Goal: Navigation & Orientation: Find specific page/section

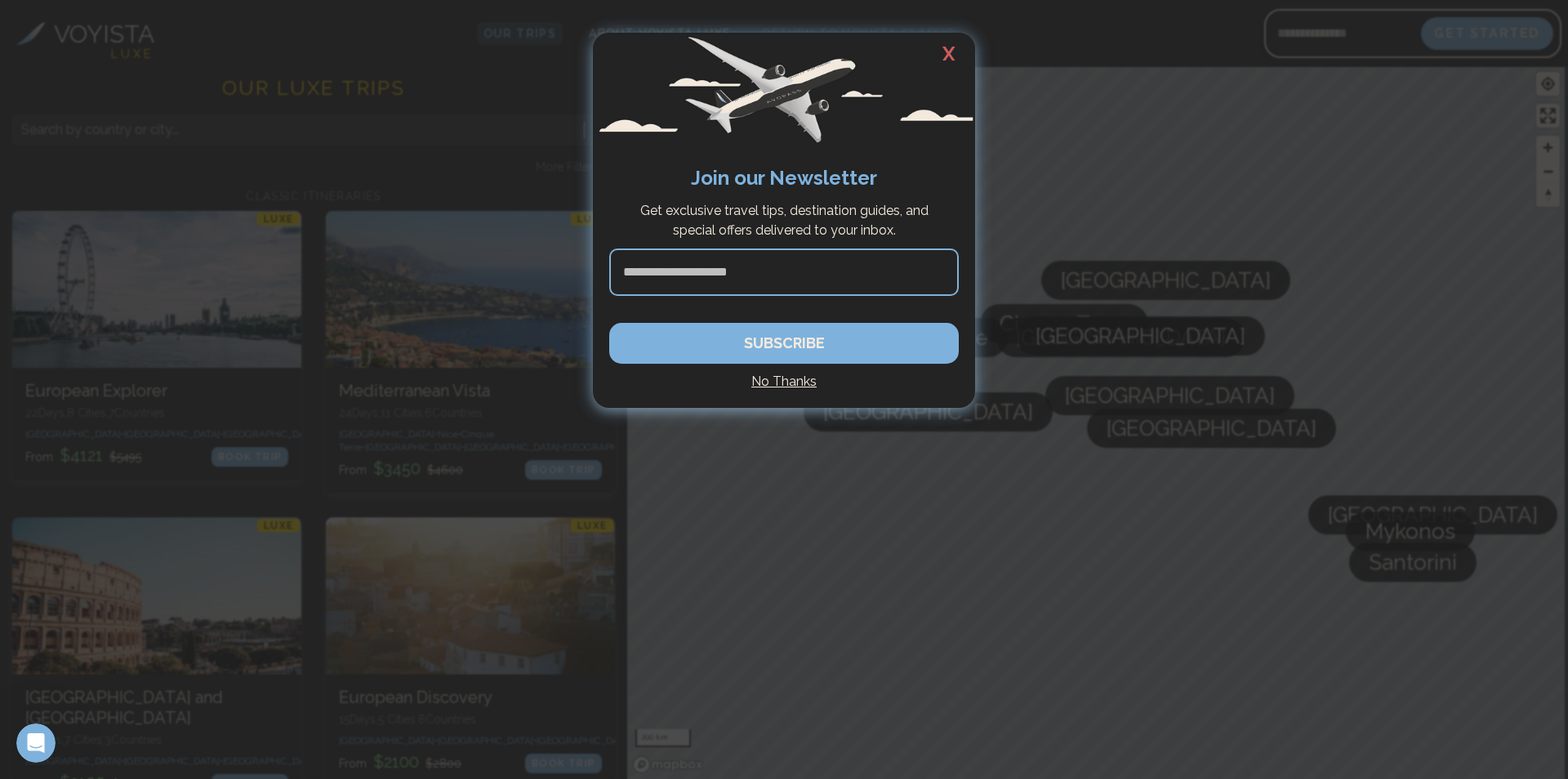
click at [954, 52] on h2 "X" at bounding box center [948, 54] width 52 height 43
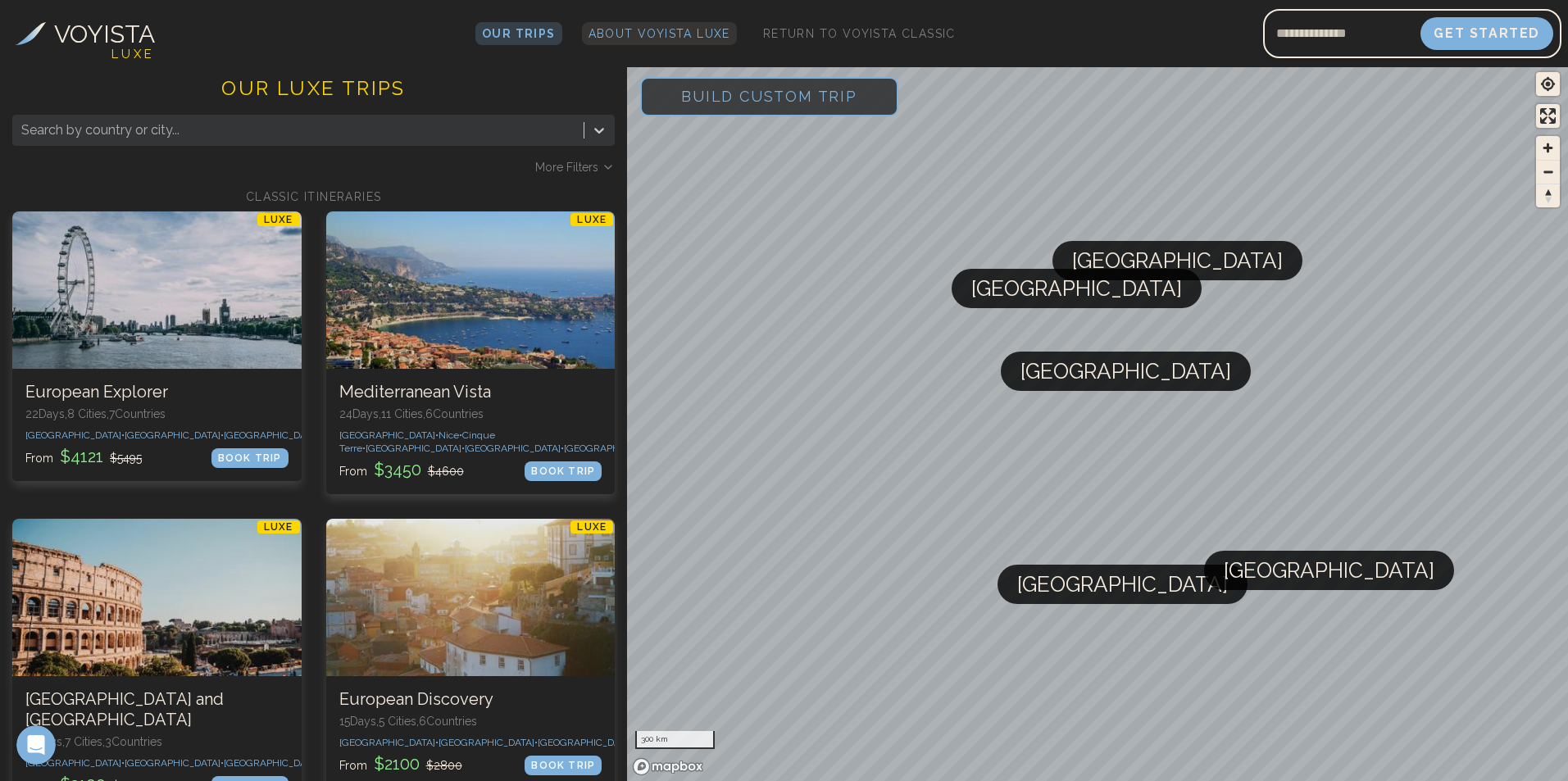
click at [610, 33] on span "About Voyista Luxe" at bounding box center [659, 33] width 142 height 13
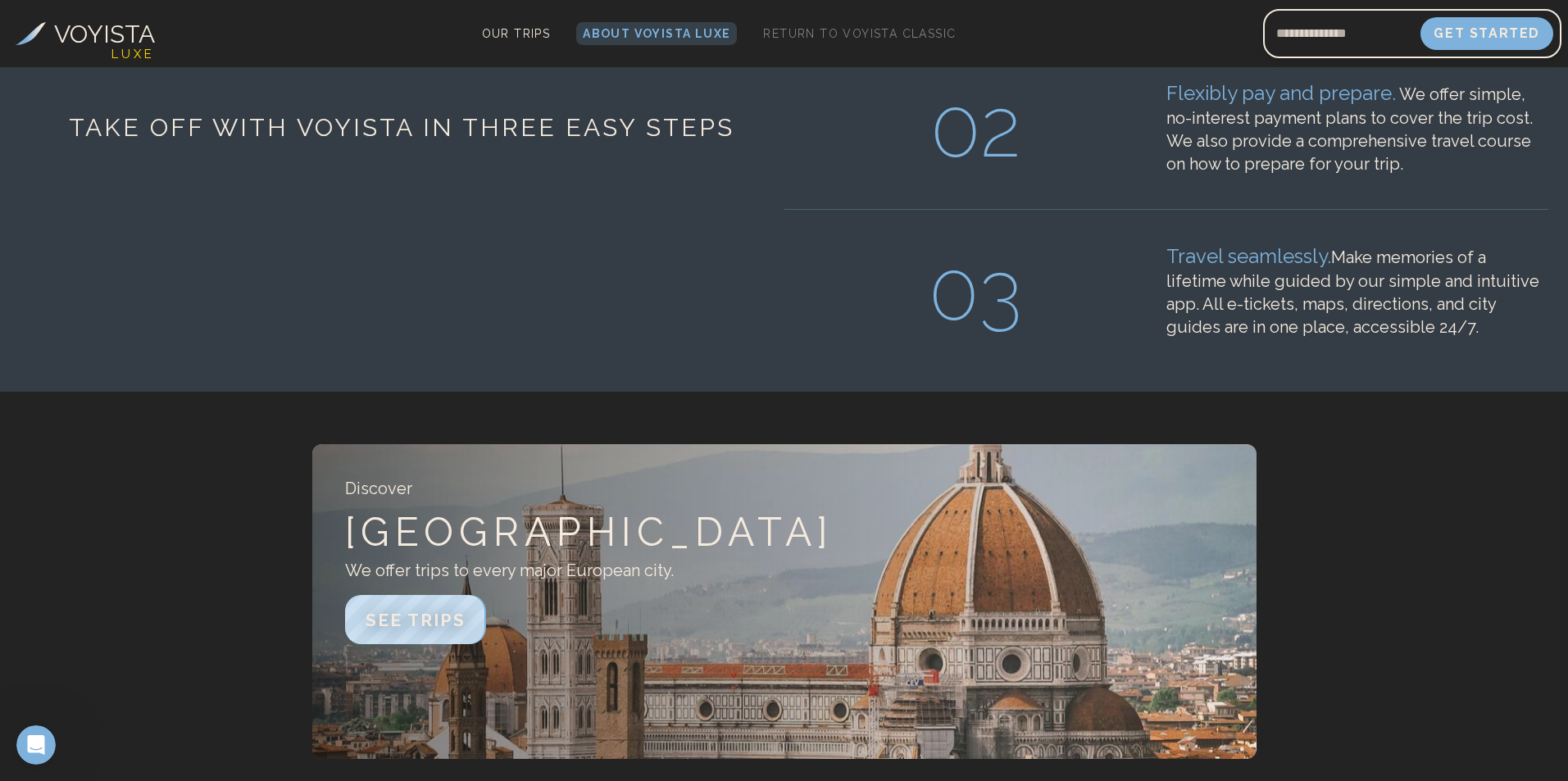
scroll to position [164, 0]
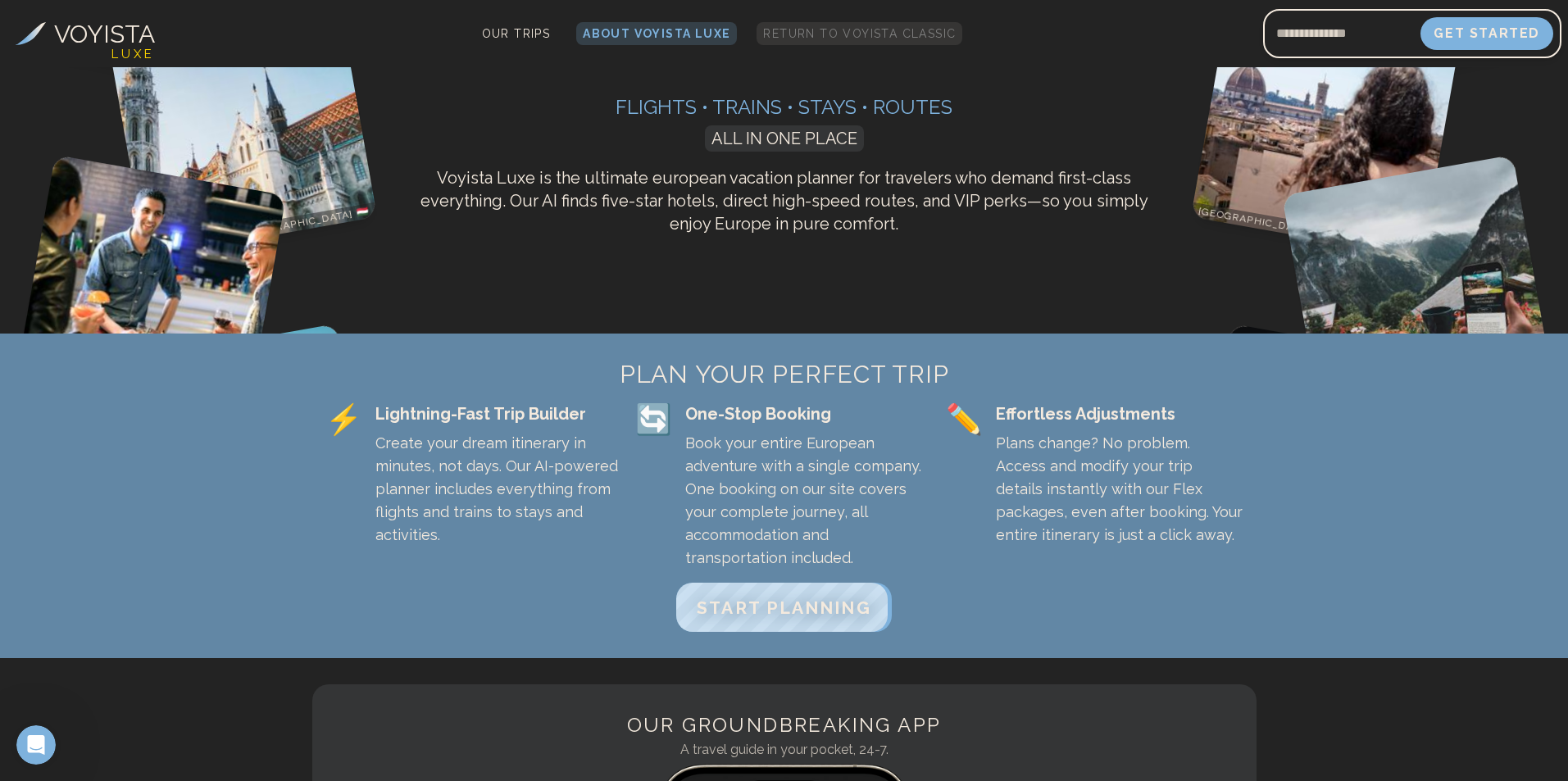
click at [912, 30] on span "Return to Voyista Classic" at bounding box center [860, 33] width 193 height 13
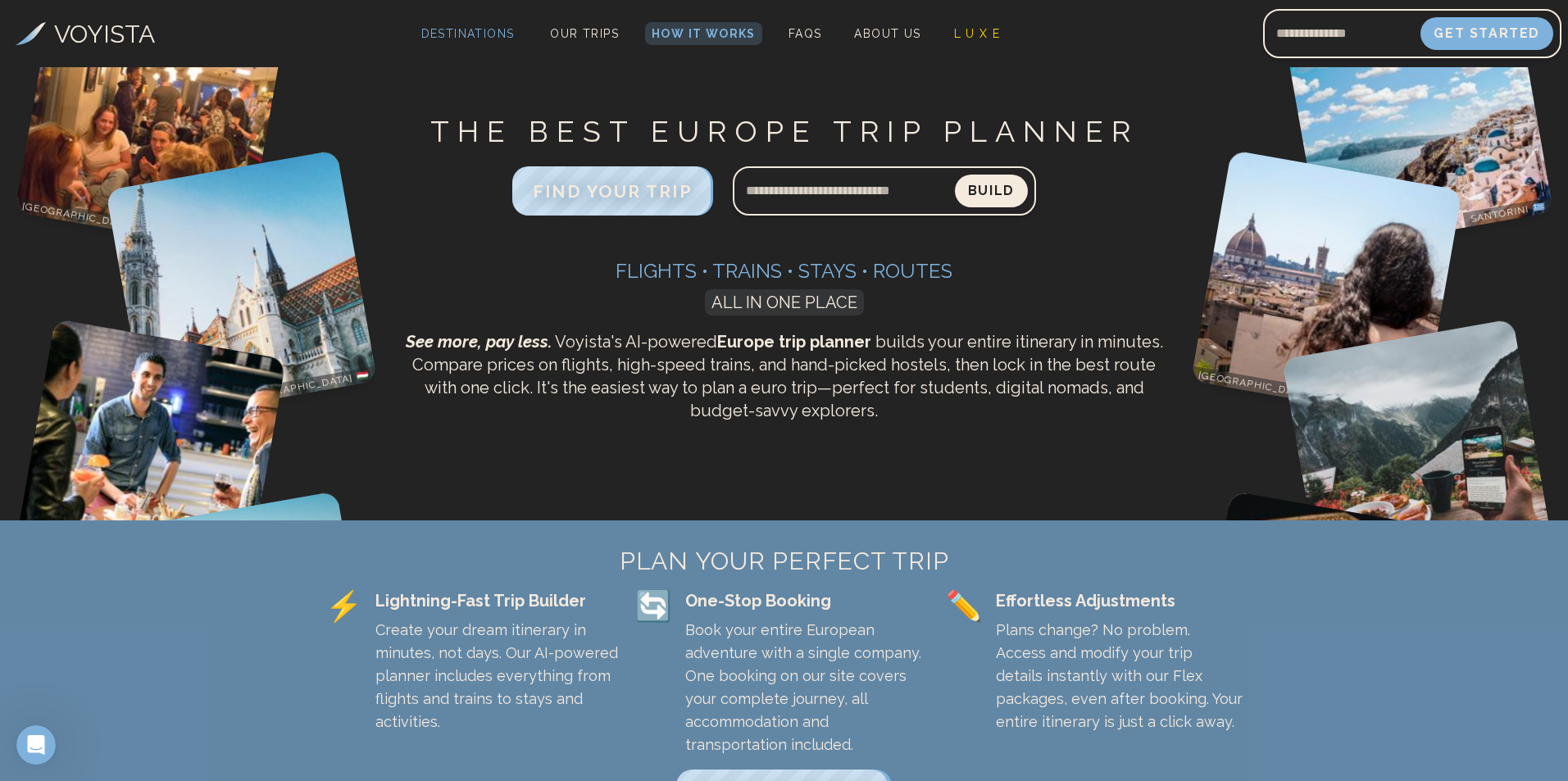
click at [486, 31] on span "Destinations" at bounding box center [467, 45] width 106 height 48
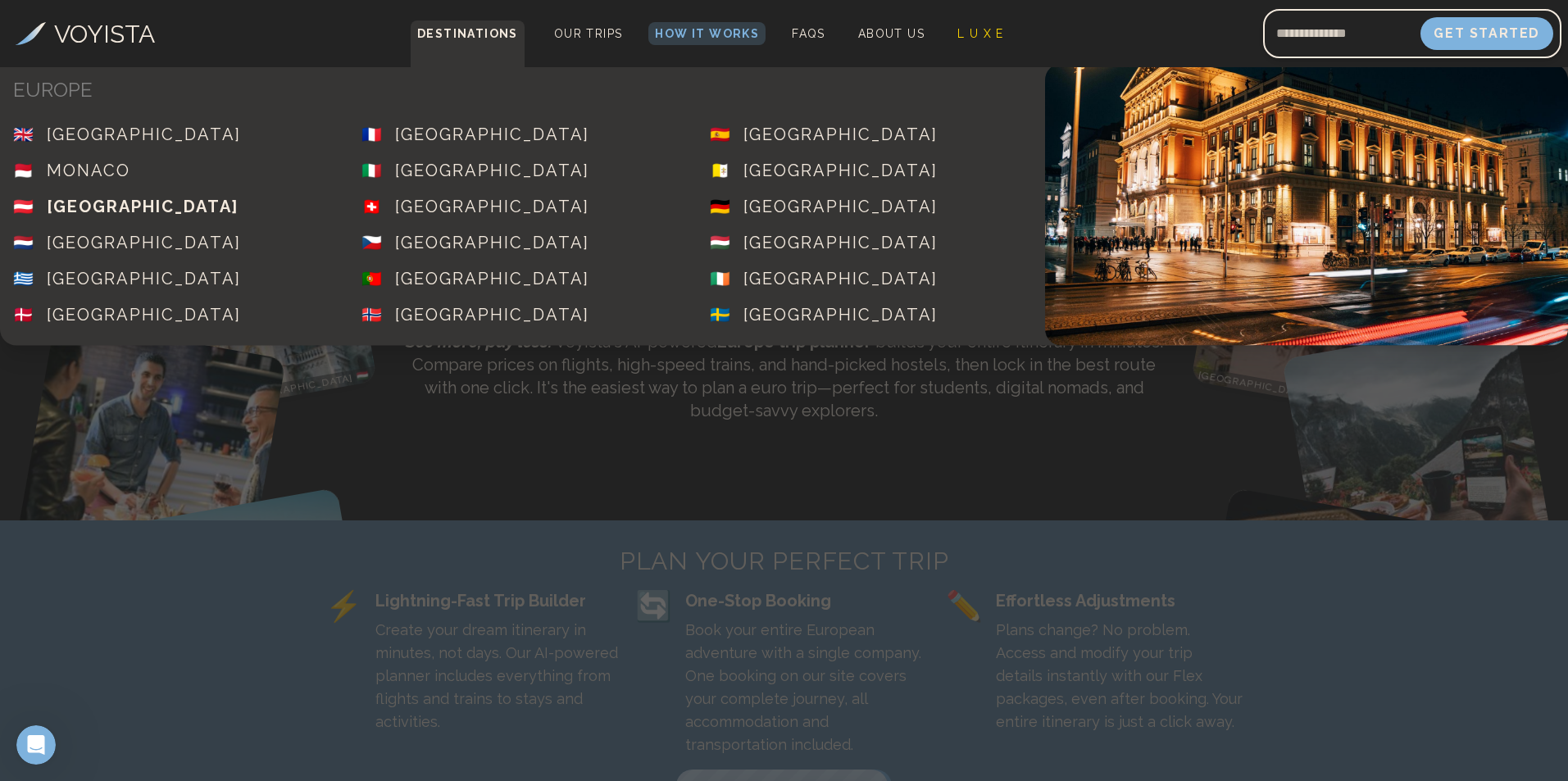
click at [94, 200] on div "[GEOGRAPHIC_DATA]" at bounding box center [142, 207] width 192 height 23
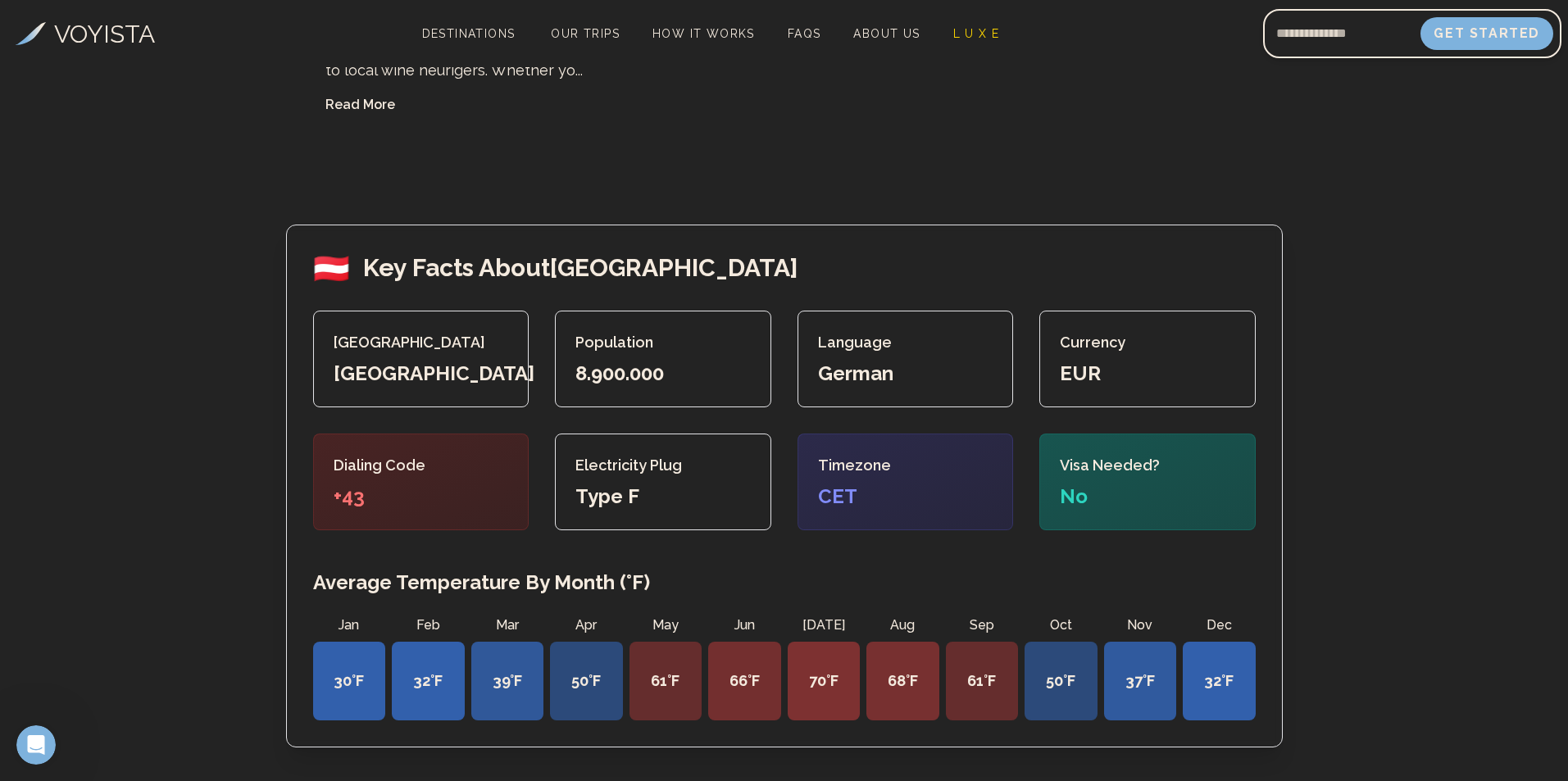
scroll to position [2949, 0]
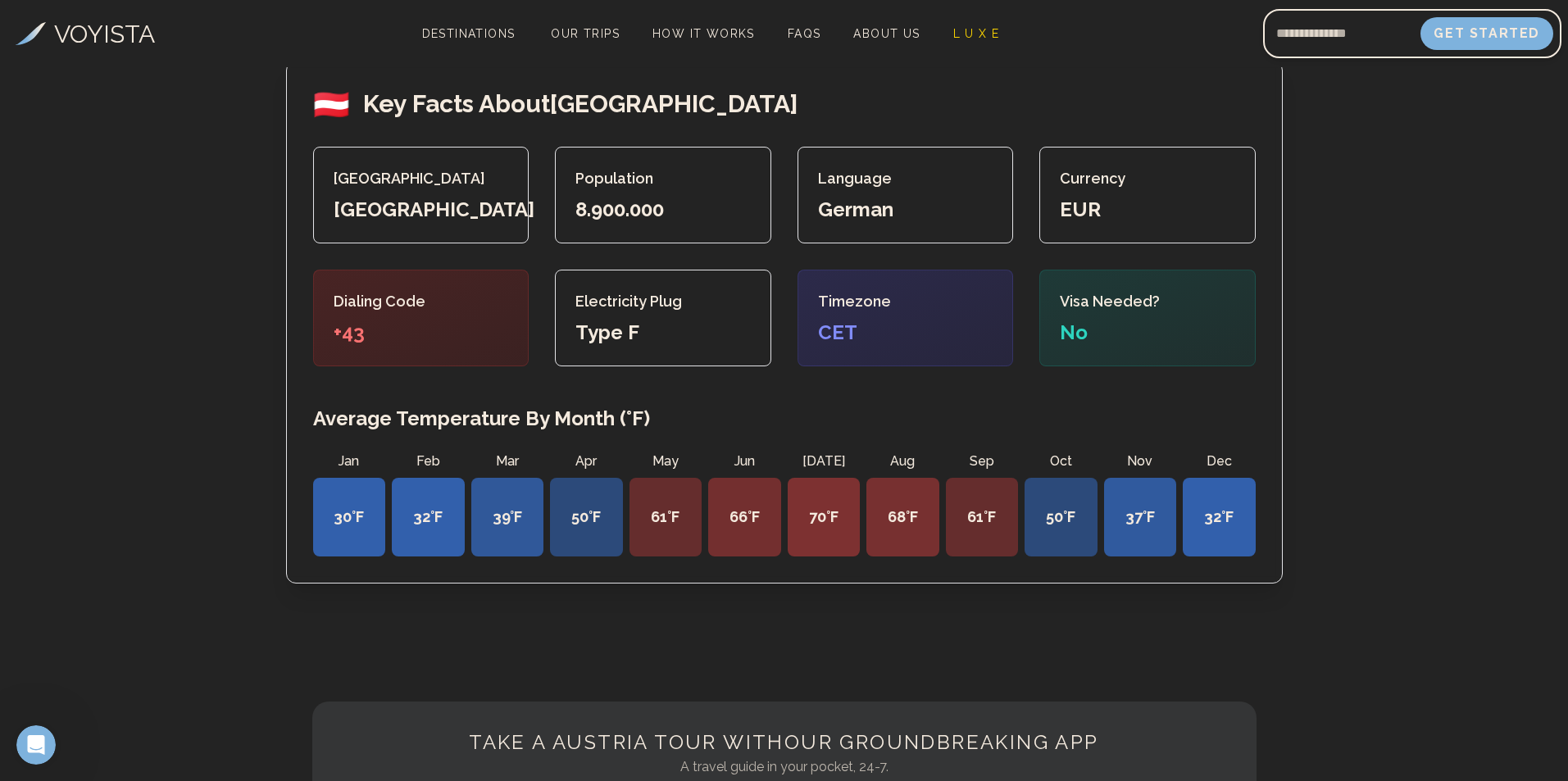
click at [1218, 529] on span "32 °F" at bounding box center [1218, 517] width 29 height 23
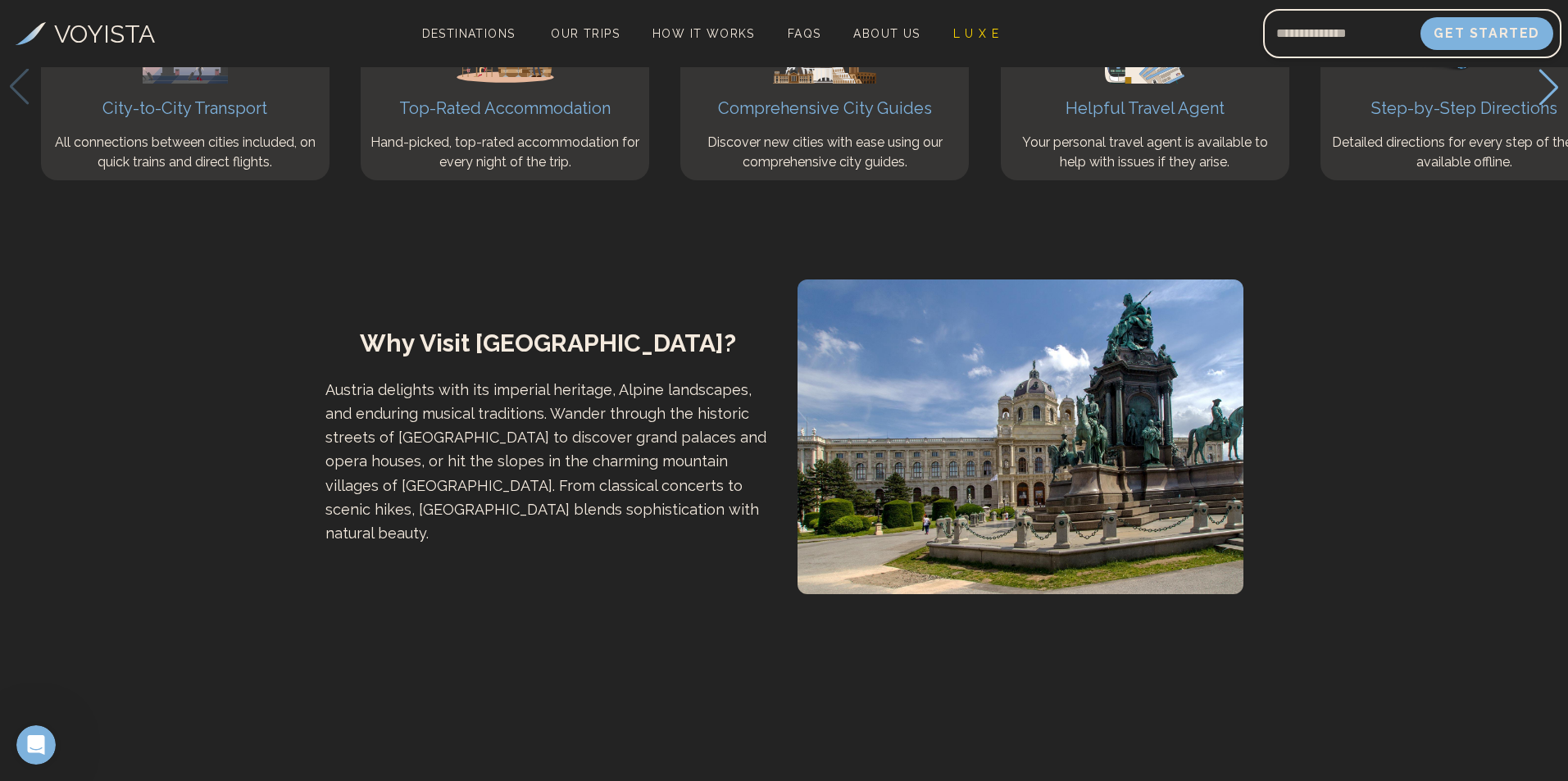
scroll to position [4752, 0]
